Goal: Task Accomplishment & Management: Use online tool/utility

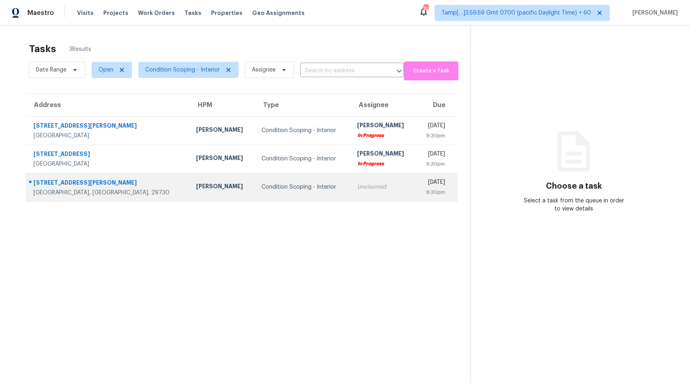
click at [276, 188] on div "Condition Scoping - Interior" at bounding box center [303, 187] width 83 height 8
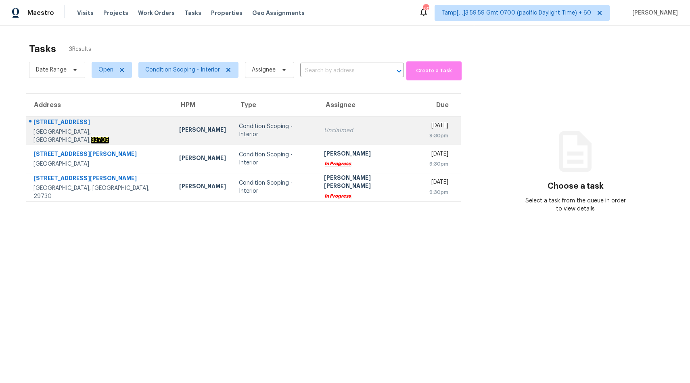
click at [249, 134] on div "Condition Scoping - Interior" at bounding box center [275, 130] width 72 height 16
